Goal: Task Accomplishment & Management: Manage account settings

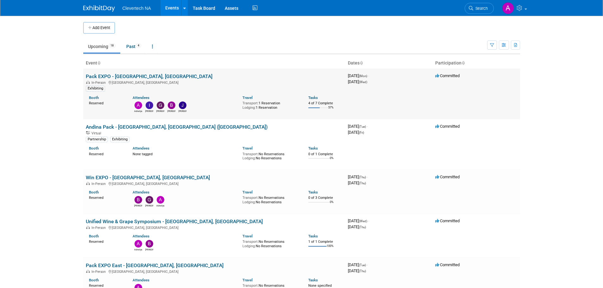
click at [132, 78] on link "Pack EXPO - [GEOGRAPHIC_DATA], [GEOGRAPHIC_DATA]" at bounding box center [149, 76] width 127 height 6
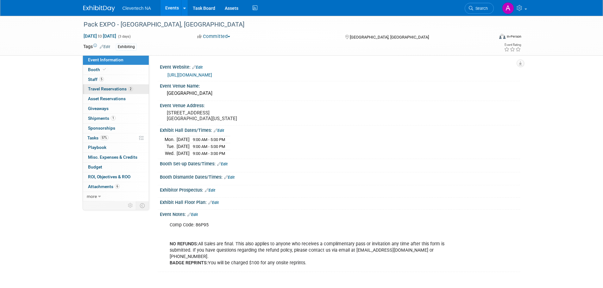
click at [102, 89] on span "Travel Reservations 2" at bounding box center [110, 88] width 45 height 5
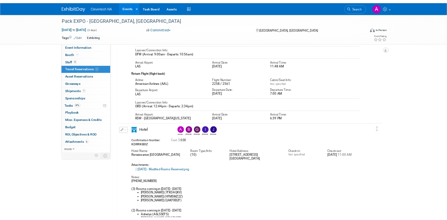
scroll to position [95, 0]
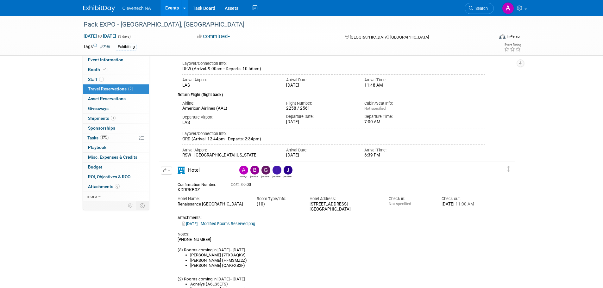
click at [192, 191] on span "KDRRKB0Z" at bounding box center [189, 189] width 22 height 5
copy span "KDRRKB0Z"
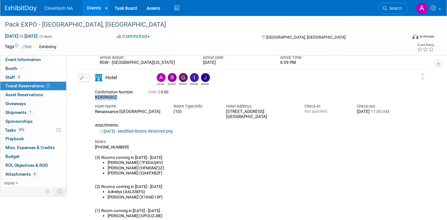
scroll to position [190, 0]
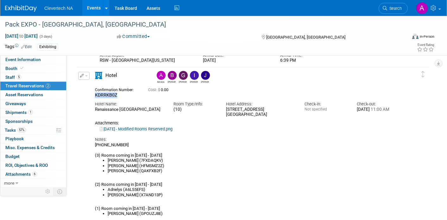
click at [80, 77] on button "button" at bounding box center [83, 76] width 11 height 8
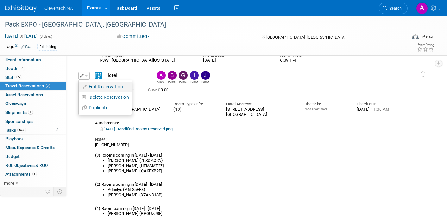
click at [107, 85] on button "Edit Reservation" at bounding box center [104, 86] width 53 height 9
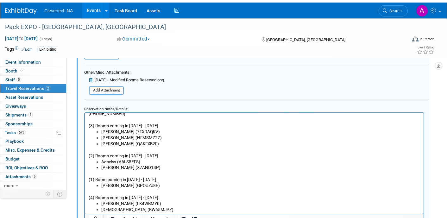
scroll to position [505, 0]
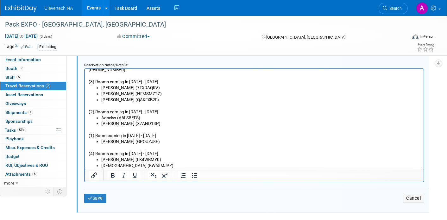
click at [143, 141] on li "Ildiko (GPOUZJ8E)" at bounding box center [260, 141] width 319 height 6
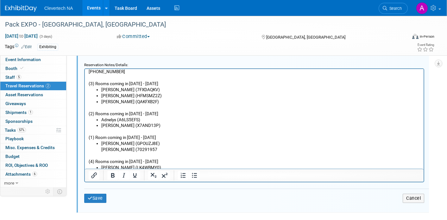
click at [162, 151] on li "Ildiko (GPOUZJ8E) Abigail Maravilla (70291957" at bounding box center [260, 146] width 319 height 12
click at [91, 200] on icon "submit" at bounding box center [90, 198] width 5 height 4
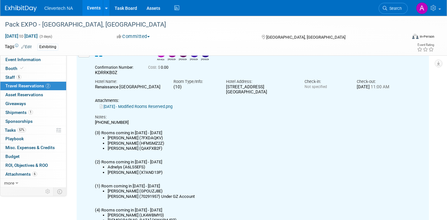
scroll to position [249, 0]
